Goal: Information Seeking & Learning: Learn about a topic

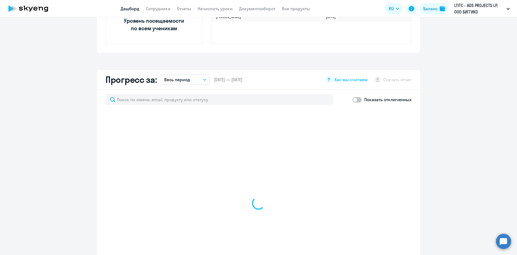
scroll to position [261, 0]
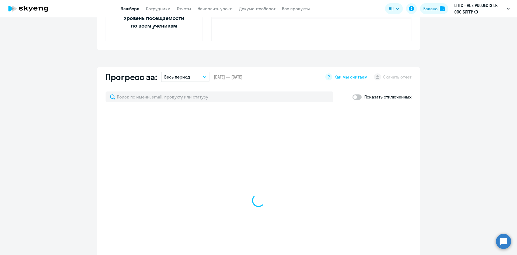
click at [198, 78] on button "Весь период" at bounding box center [185, 77] width 48 height 10
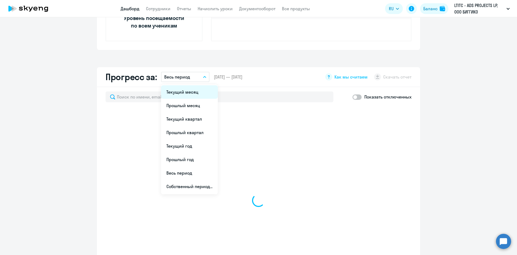
click at [189, 91] on li "Текущий месяц" at bounding box center [189, 91] width 57 height 13
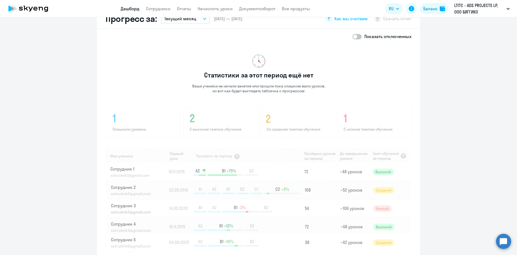
scroll to position [234, 0]
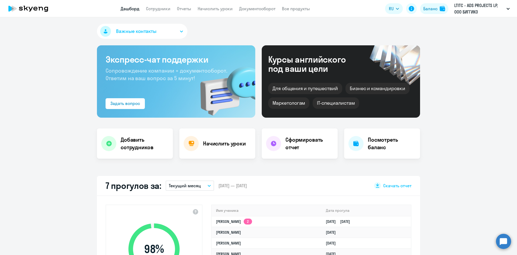
scroll to position [81, 0]
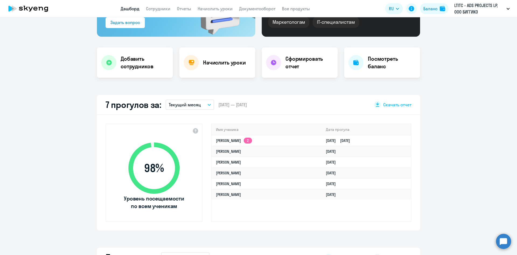
select select "30"
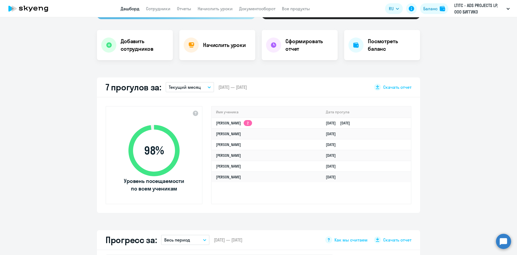
scroll to position [108, 0]
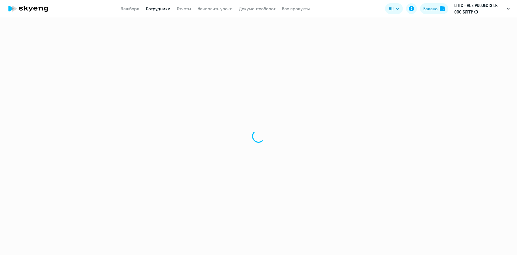
select select "english"
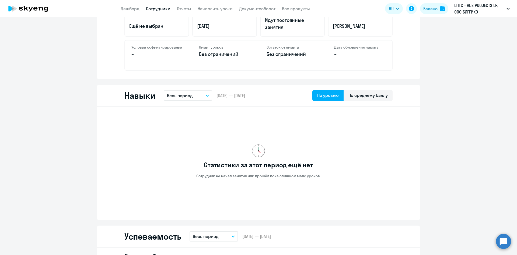
scroll to position [242, 0]
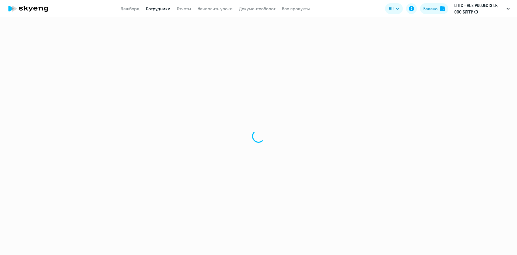
select select "english"
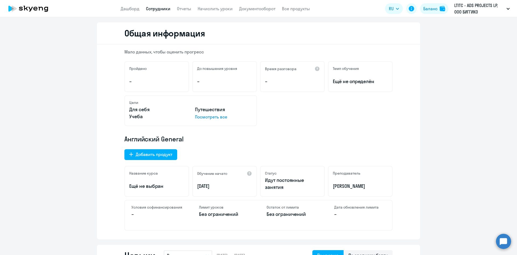
scroll to position [54, 0]
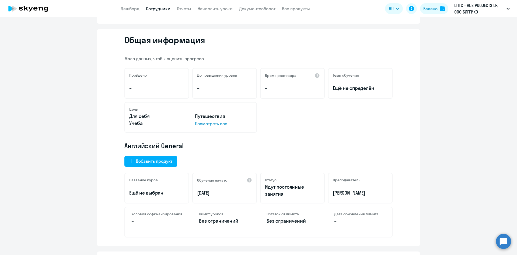
click at [363, 91] on span "Ещё не определён" at bounding box center [360, 88] width 55 height 7
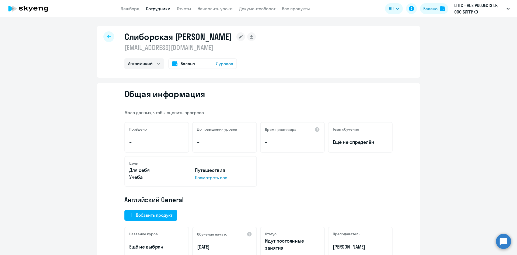
scroll to position [27, 0]
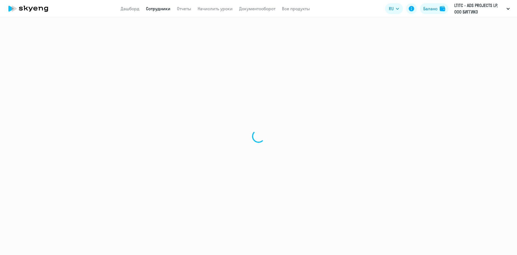
select select "english"
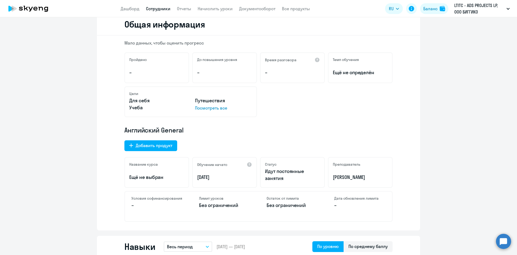
scroll to position [108, 0]
